Goal: Task Accomplishment & Management: Manage account settings

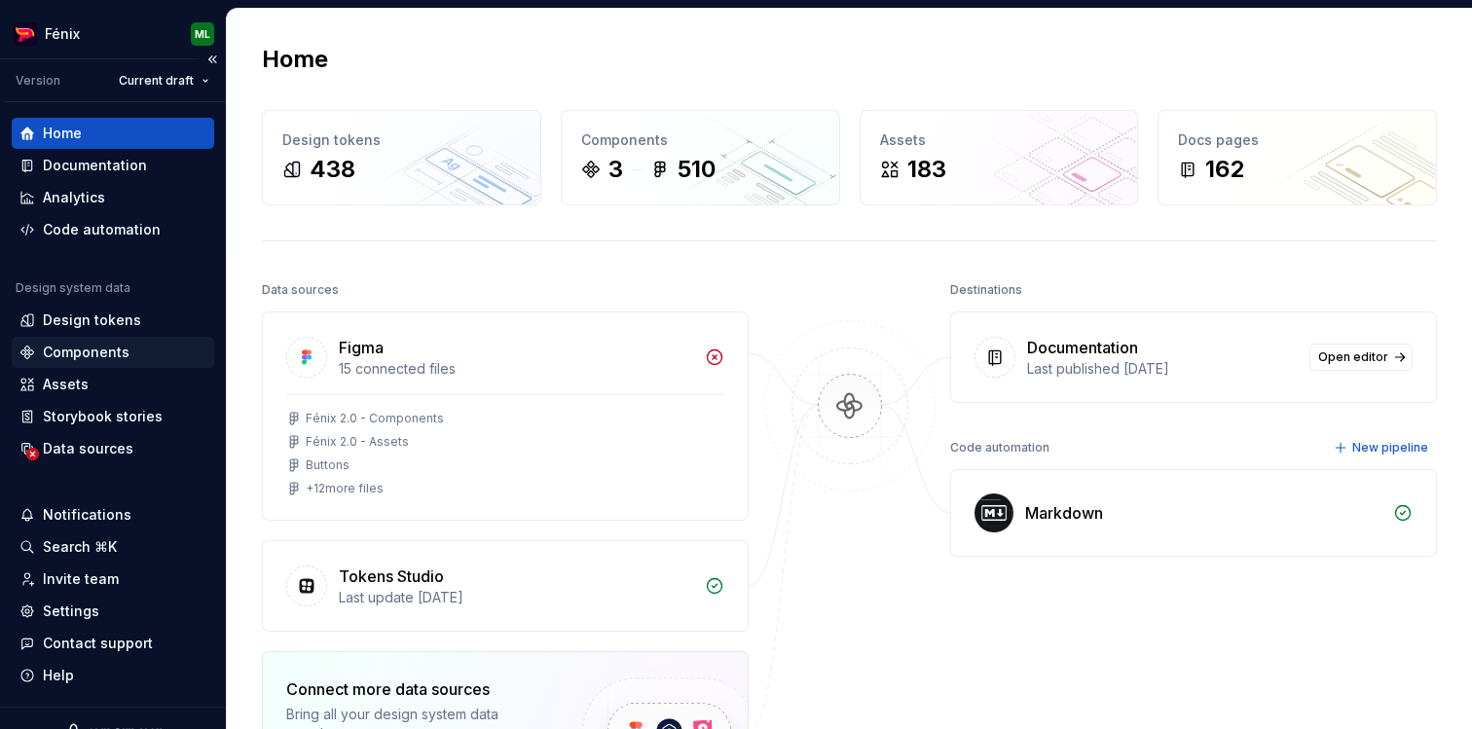
scroll to position [29, 0]
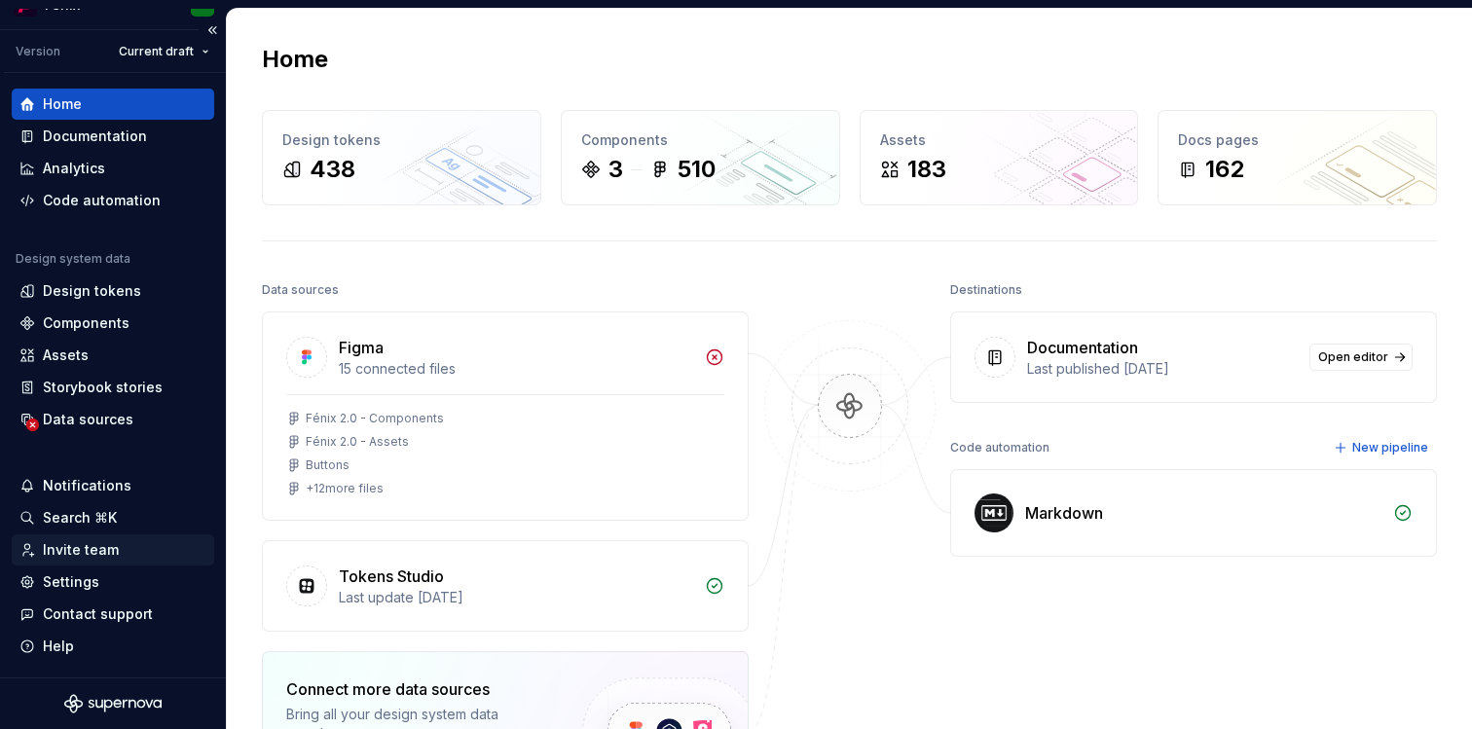
click at [77, 547] on div "Invite team" at bounding box center [81, 549] width 76 height 19
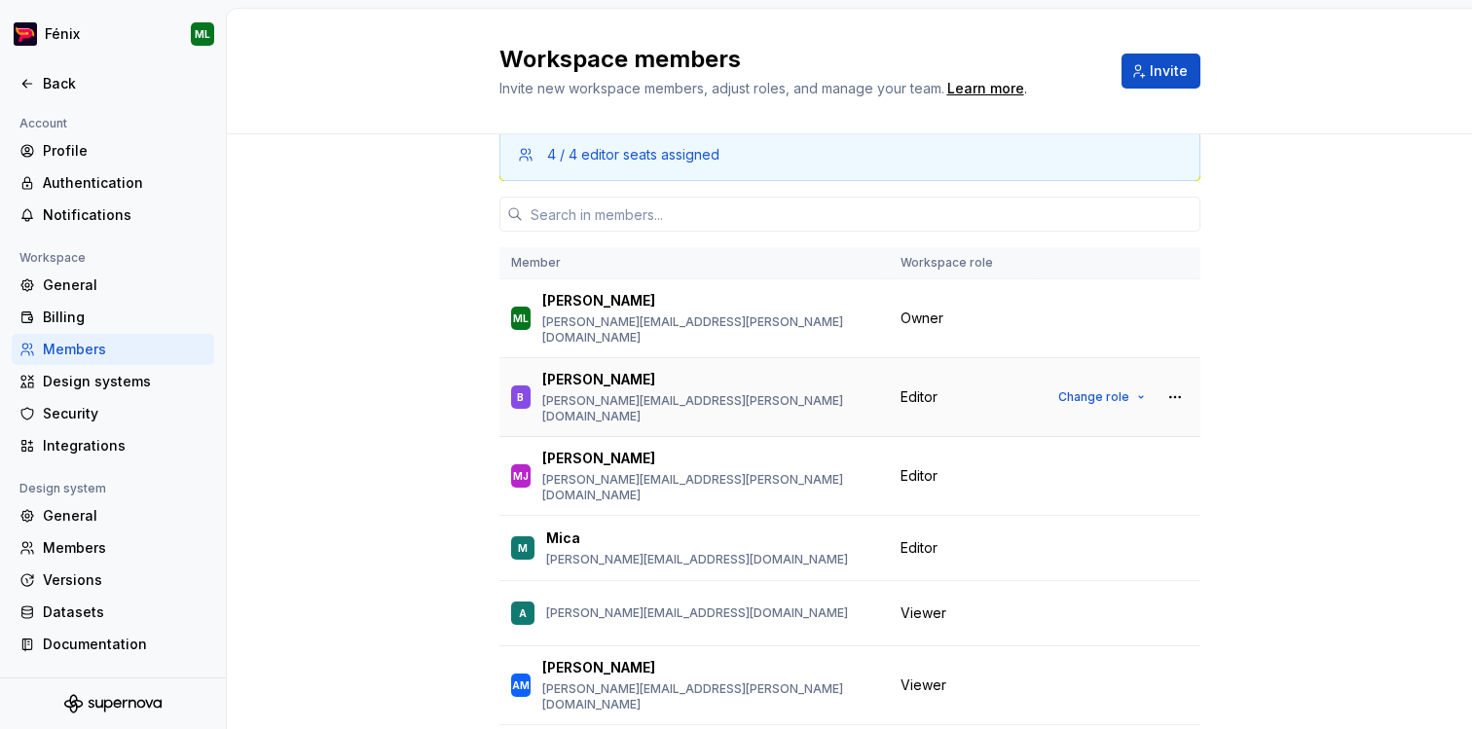
scroll to position [31, 0]
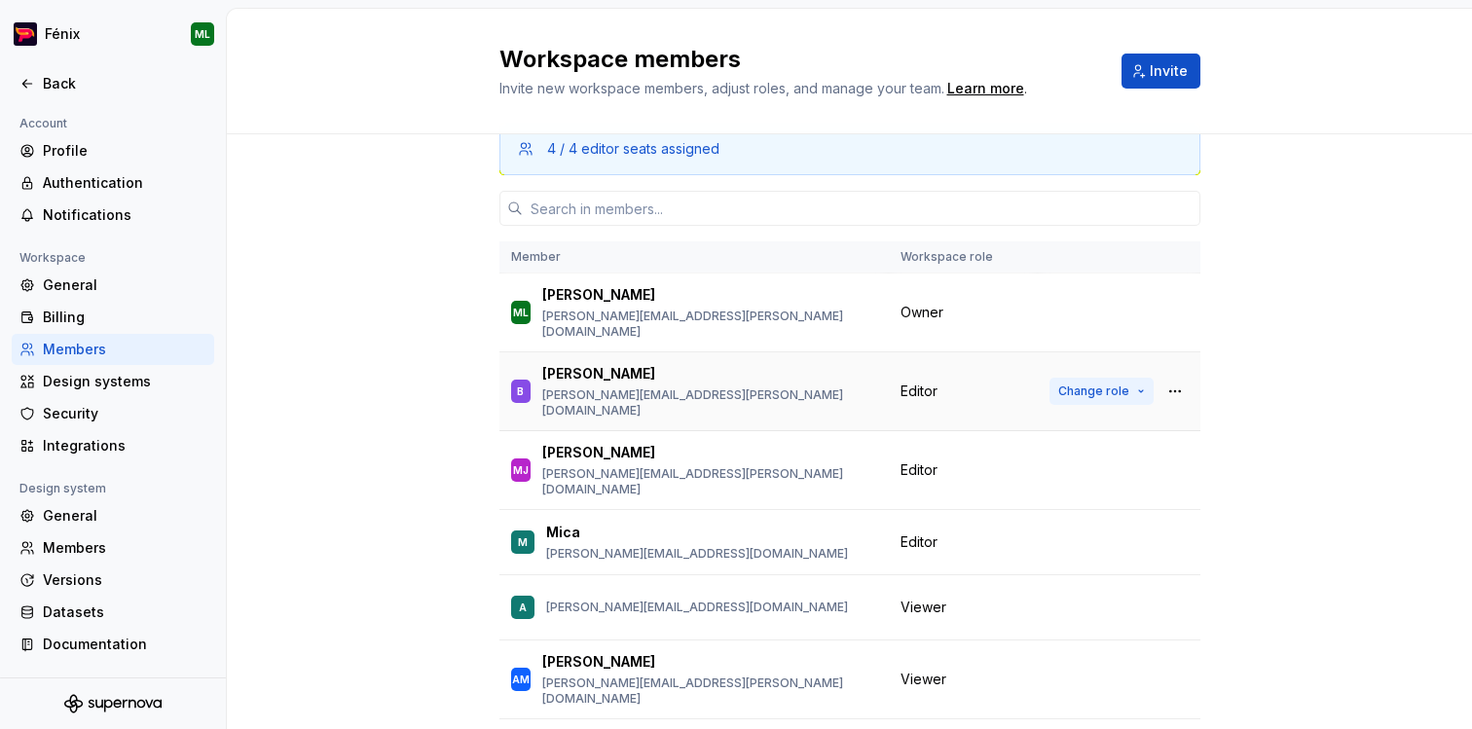
click at [1117, 384] on span "Change role" at bounding box center [1093, 392] width 71 height 16
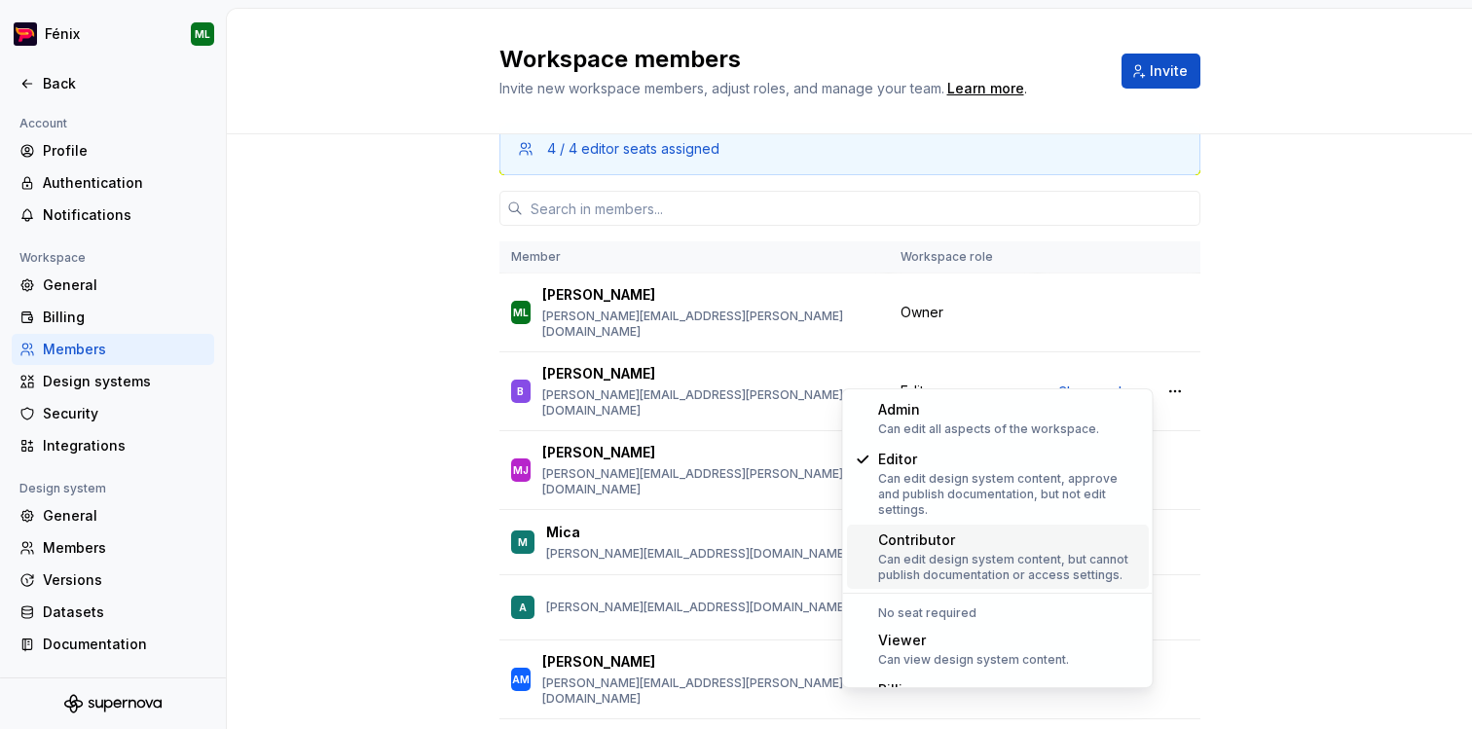
scroll to position [111, 0]
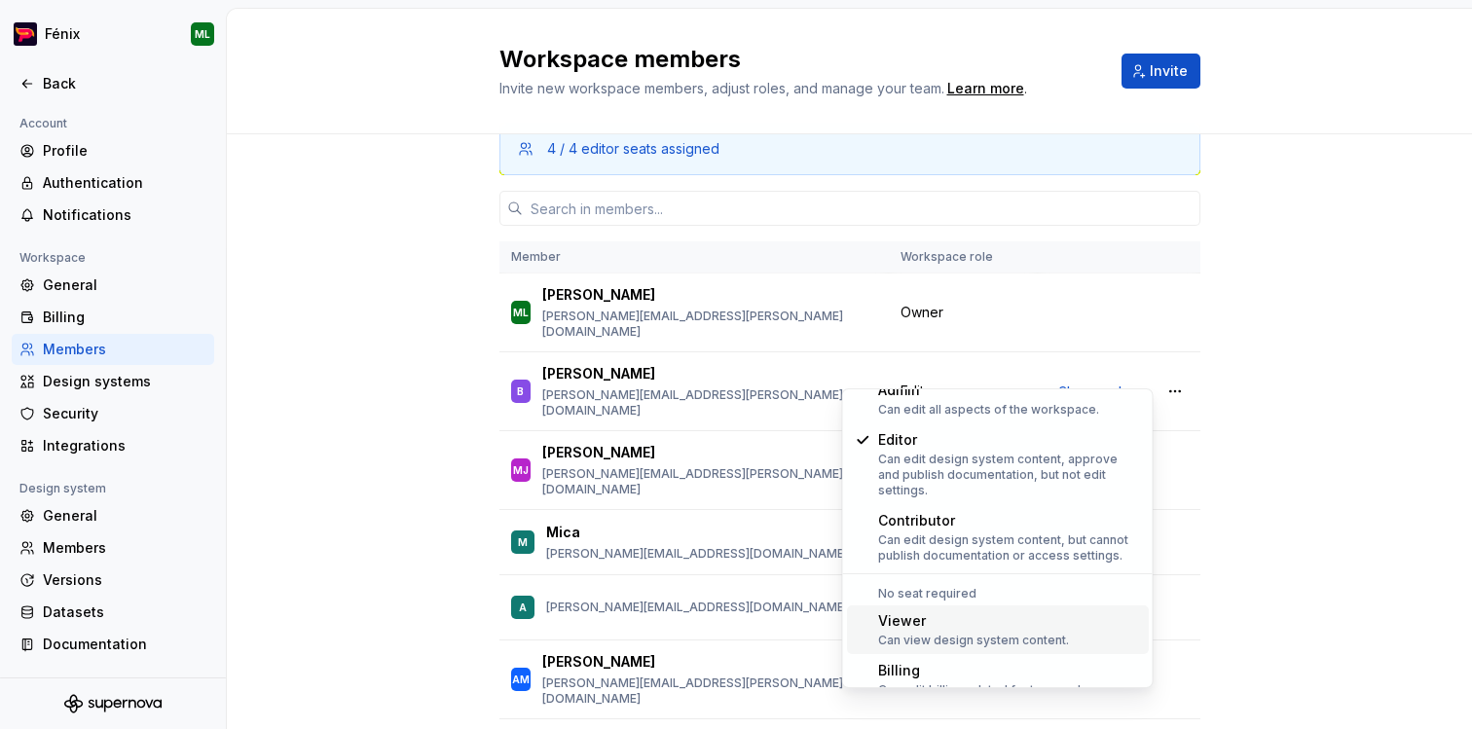
click at [1016, 611] on div "Viewer" at bounding box center [973, 620] width 191 height 19
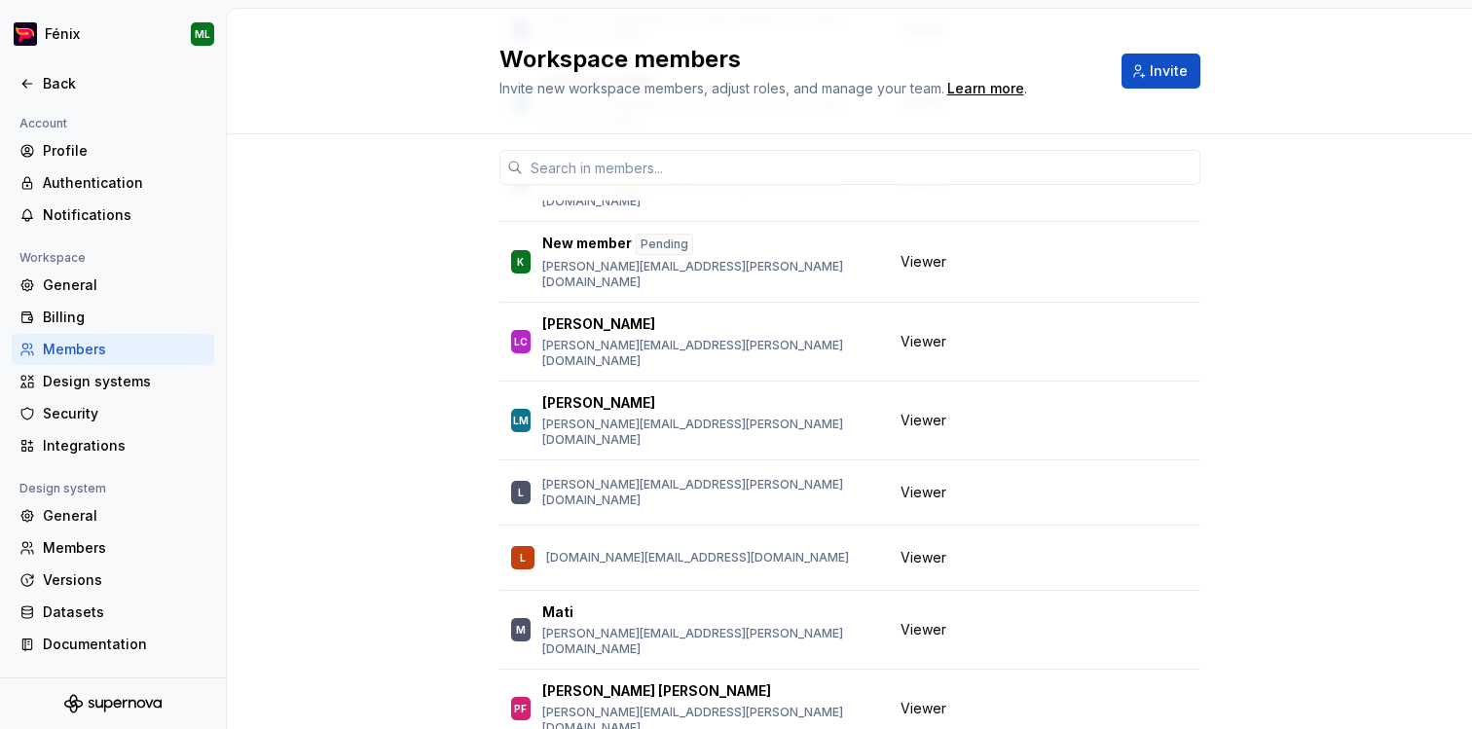
scroll to position [1225, 0]
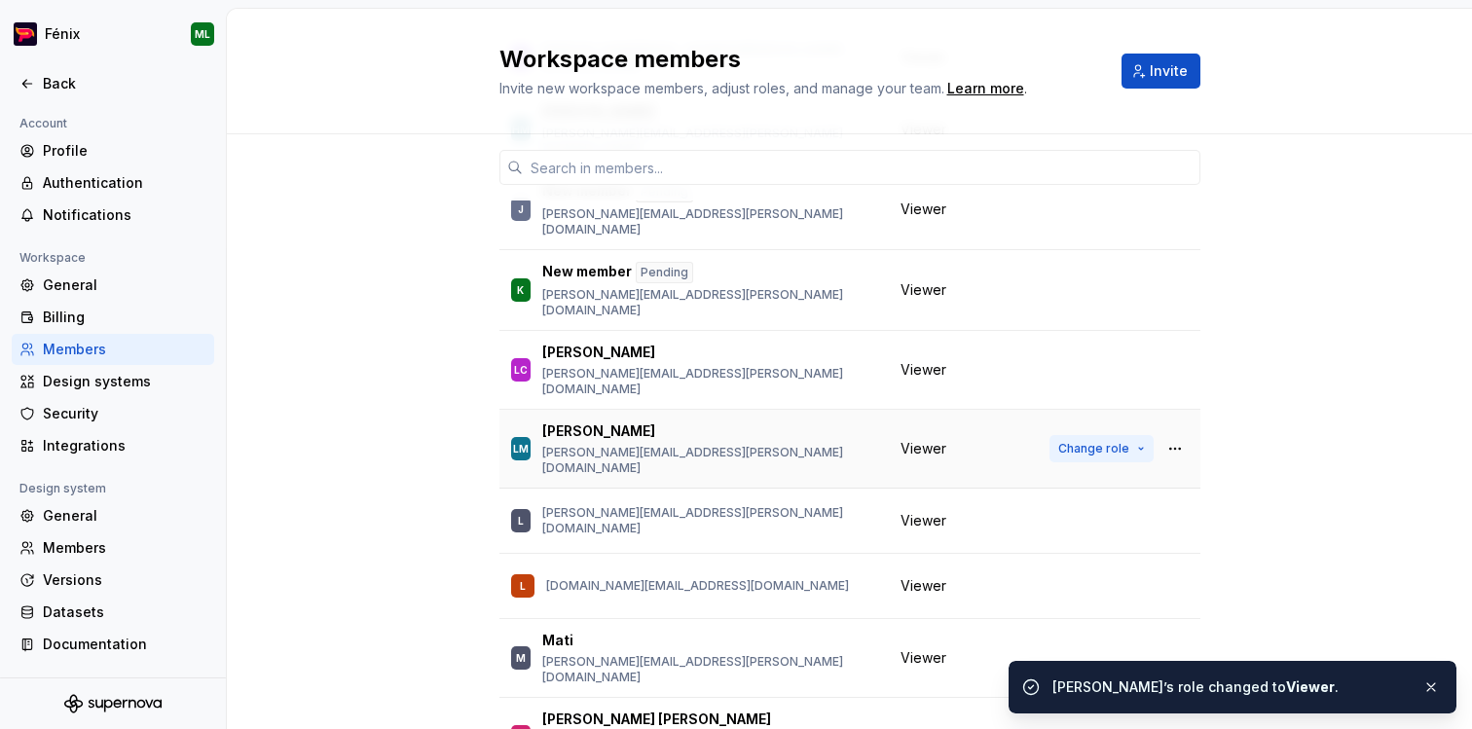
click at [1104, 441] on span "Change role" at bounding box center [1093, 449] width 71 height 16
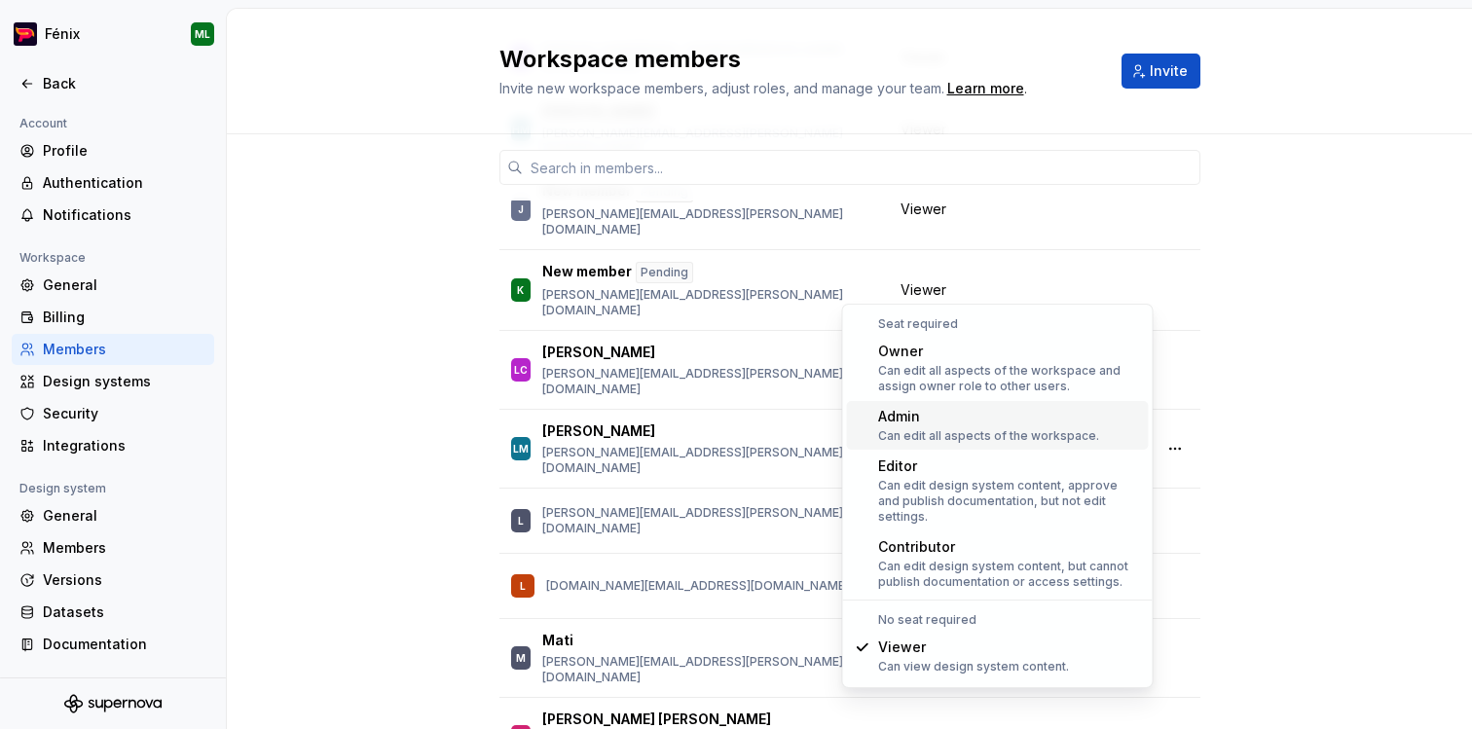
click at [1058, 419] on div "Admin" at bounding box center [988, 416] width 221 height 19
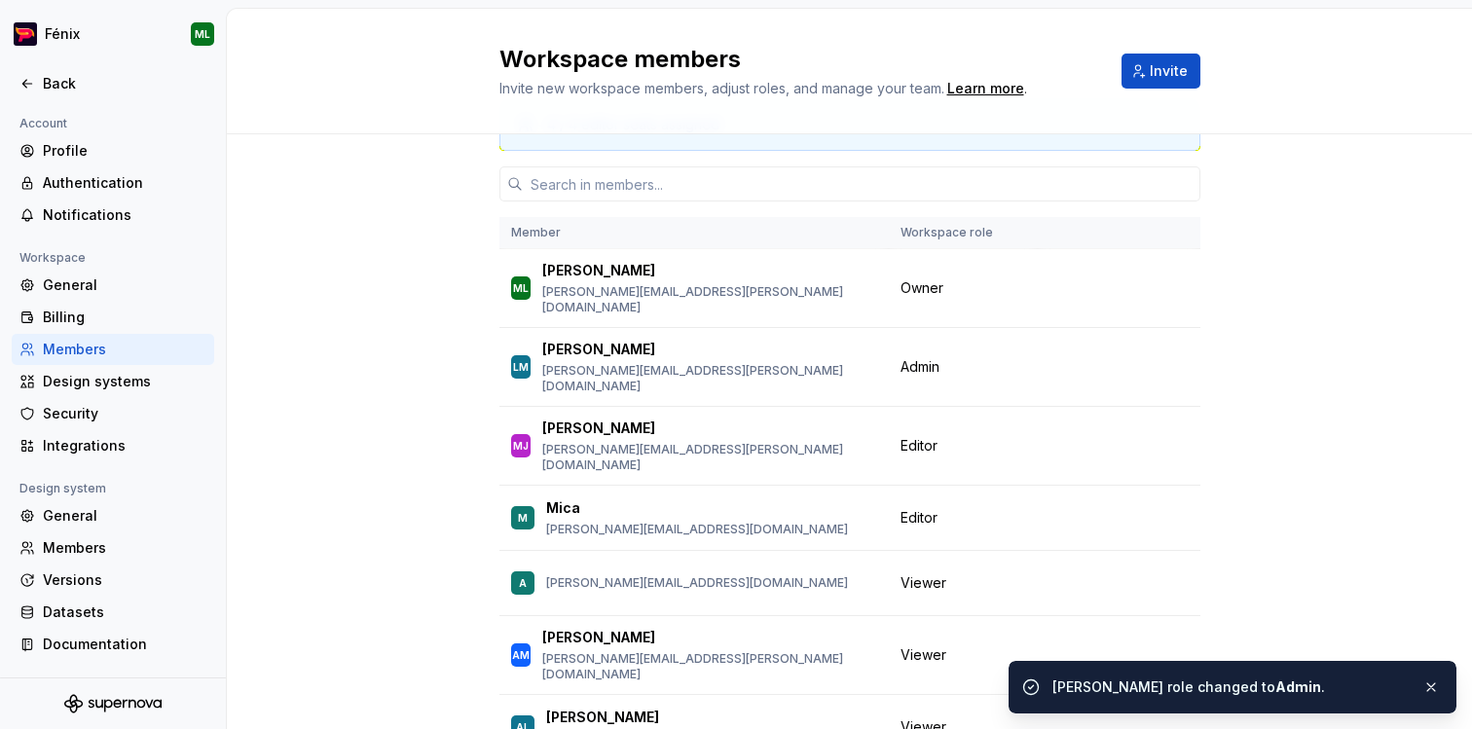
scroll to position [52, 0]
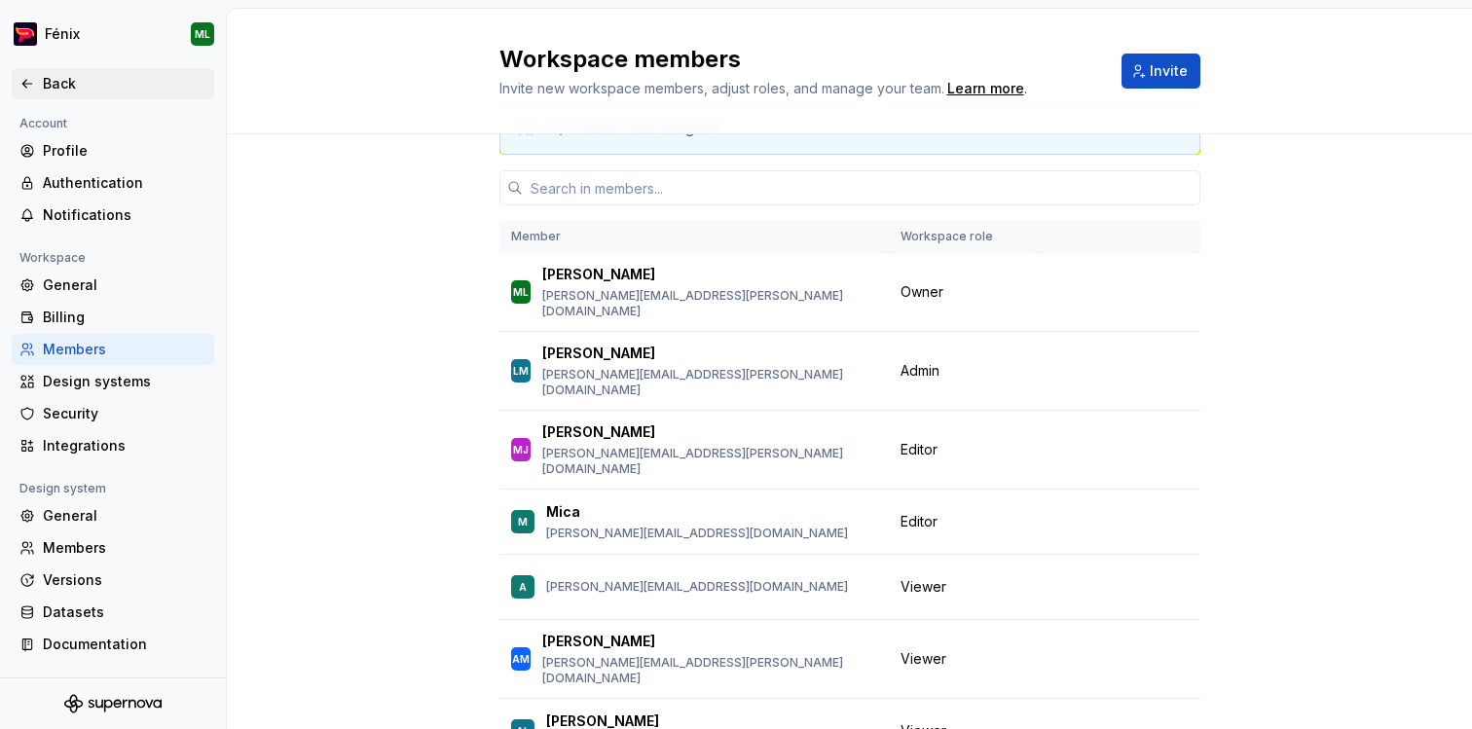
click at [33, 85] on icon at bounding box center [27, 84] width 16 height 16
